Goal: Information Seeking & Learning: Learn about a topic

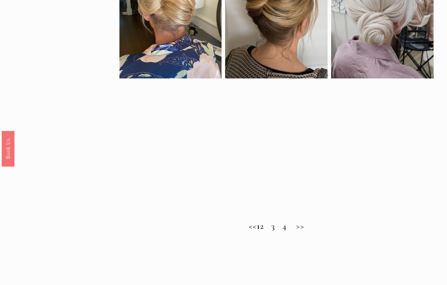
scroll to position [361, 0]
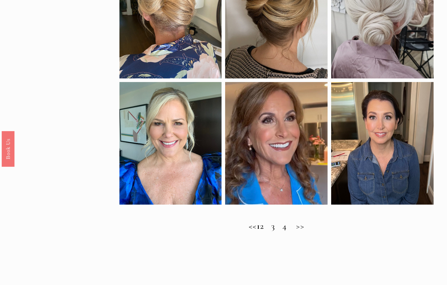
click at [270, 228] on h2 "<< 1 2 3 4 >>" at bounding box center [276, 226] width 314 height 10
click at [273, 228] on h2 "<< 1 2 3 4 >>" at bounding box center [276, 226] width 314 height 10
click at [273, 227] on h2 "<< 1 2 3 4 >>" at bounding box center [276, 226] width 314 height 10
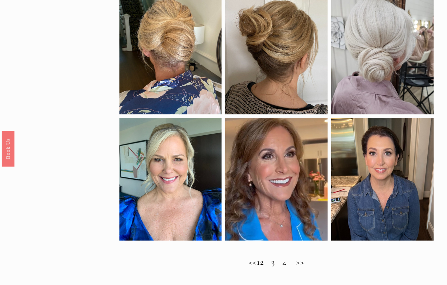
scroll to position [336, 0]
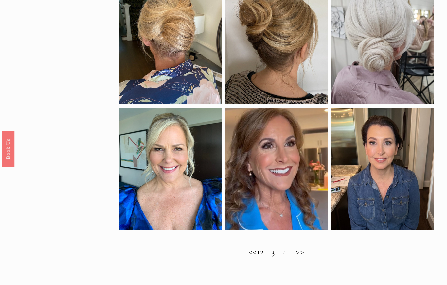
click at [313, 254] on h2 "<< 1 2 3 4 >>" at bounding box center [276, 252] width 314 height 10
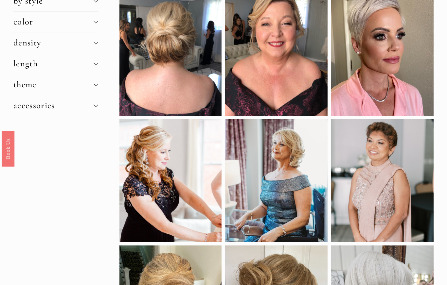
scroll to position [71, 0]
click at [184, 196] on div at bounding box center [170, 180] width 102 height 123
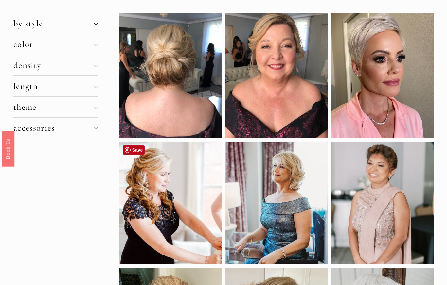
scroll to position [41, 0]
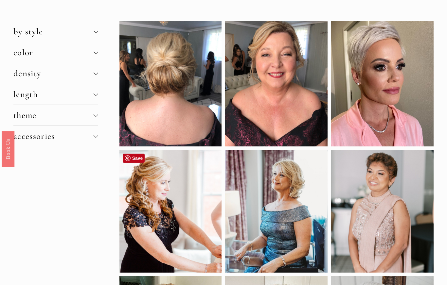
click at [94, 31] on div at bounding box center [96, 31] width 5 height 5
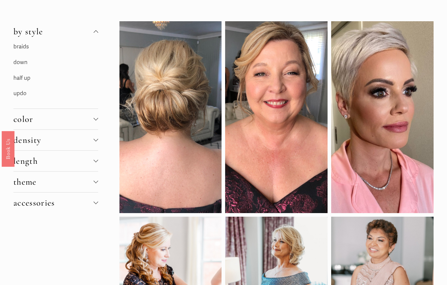
click at [27, 81] on link "half up" at bounding box center [21, 78] width 17 height 7
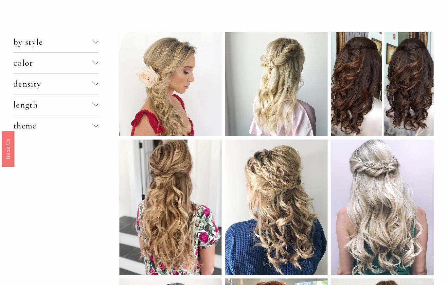
scroll to position [31, 0]
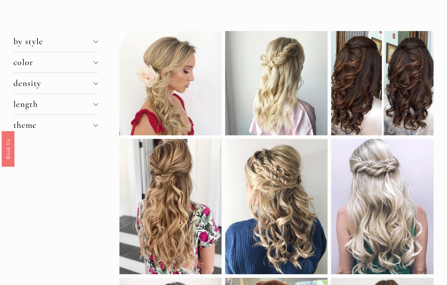
click at [88, 38] on span "by style" at bounding box center [53, 41] width 80 height 11
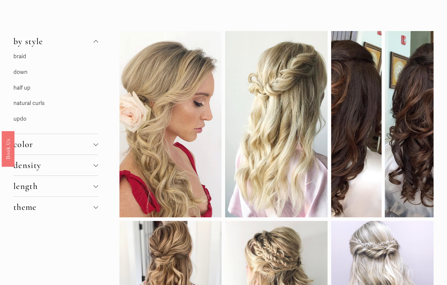
click at [23, 120] on link "updo" at bounding box center [19, 118] width 13 height 7
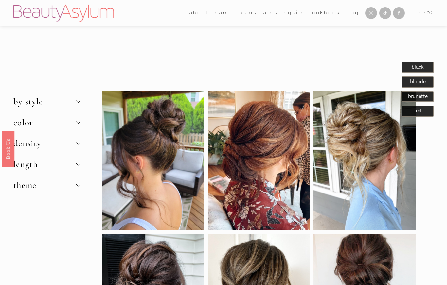
click at [73, 102] on span "by style" at bounding box center [44, 101] width 62 height 11
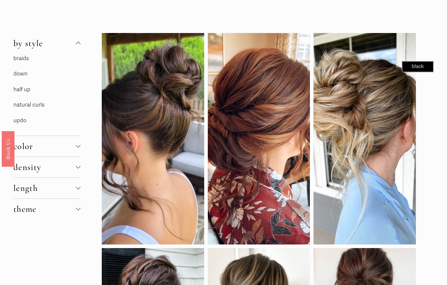
scroll to position [60, 0]
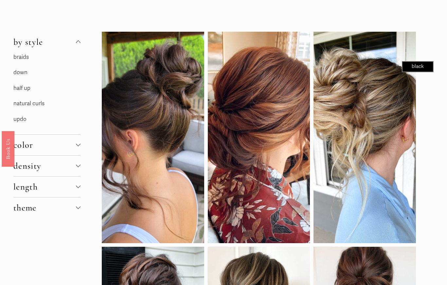
click at [39, 102] on link "natural curls" at bounding box center [28, 103] width 31 height 7
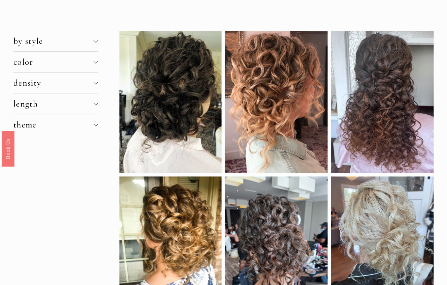
scroll to position [53, 0]
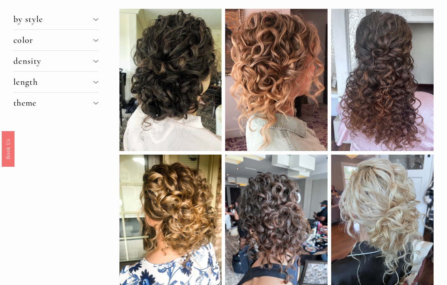
click at [94, 80] on div at bounding box center [96, 82] width 5 height 5
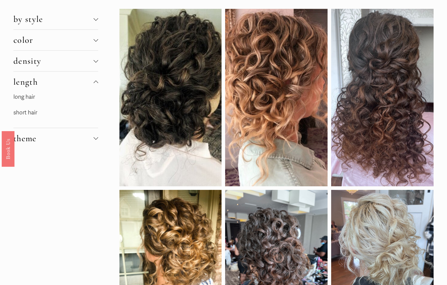
click at [35, 98] on link "long hair" at bounding box center [24, 97] width 22 height 7
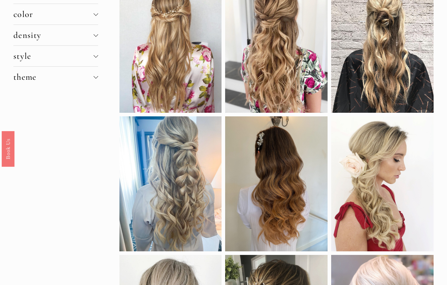
scroll to position [39, 0]
